Goal: Ask a question

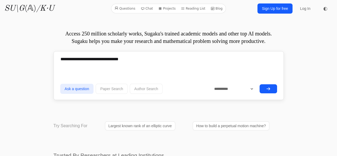
type textarea "**********"
click at [271, 89] on button "submit" at bounding box center [268, 88] width 18 height 9
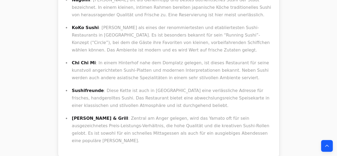
scroll to position [136, 0]
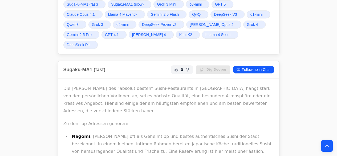
click at [243, 24] on link "Grok 4" at bounding box center [254, 25] width 22 height 8
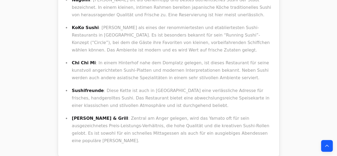
scroll to position [136, 0]
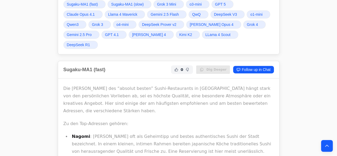
click at [132, 32] on span "[PERSON_NAME] 4" at bounding box center [149, 34] width 34 height 5
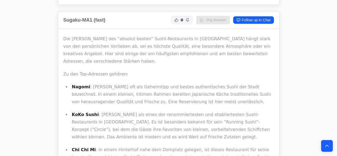
scroll to position [50, 0]
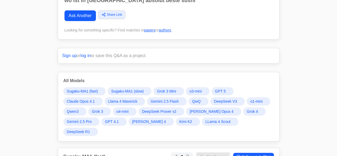
click at [92, 119] on span "Gemini 2.5 Pro" at bounding box center [79, 121] width 25 height 5
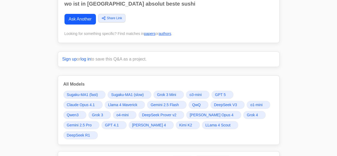
scroll to position [28, 0]
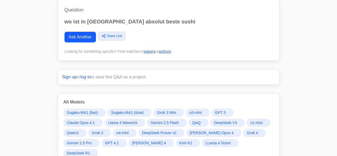
click at [243, 134] on link "Grok 4" at bounding box center [254, 133] width 22 height 8
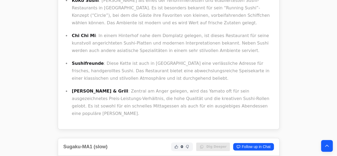
scroll to position [436, 0]
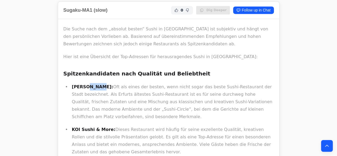
drag, startPoint x: 94, startPoint y: 61, endPoint x: 84, endPoint y: 59, distance: 9.7
click at [84, 84] on strong "[PERSON_NAME]:" at bounding box center [92, 86] width 41 height 5
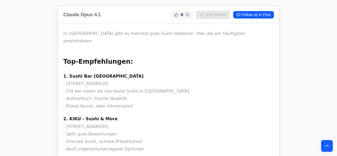
scroll to position [1391, 0]
